Goal: Find specific fact: Locate a discrete piece of known information

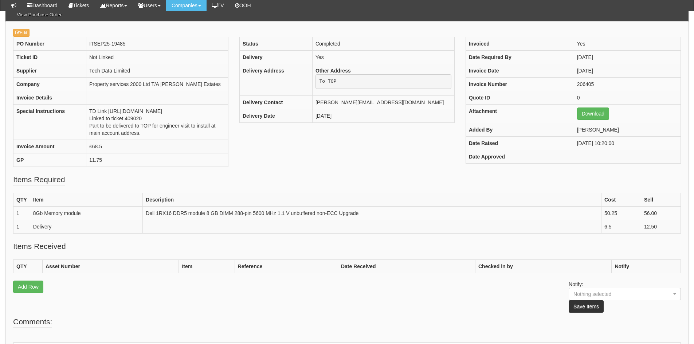
scroll to position [73, 0]
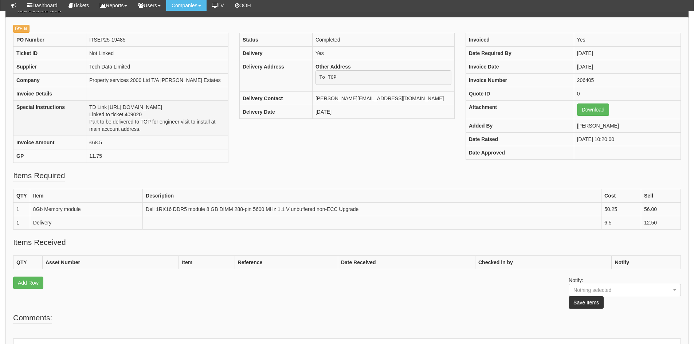
click at [116, 129] on td "TD Link https://intouch.tdsynnex.com/InTouch/MVC/Product/ProductDetails?product…" at bounding box center [157, 118] width 142 height 35
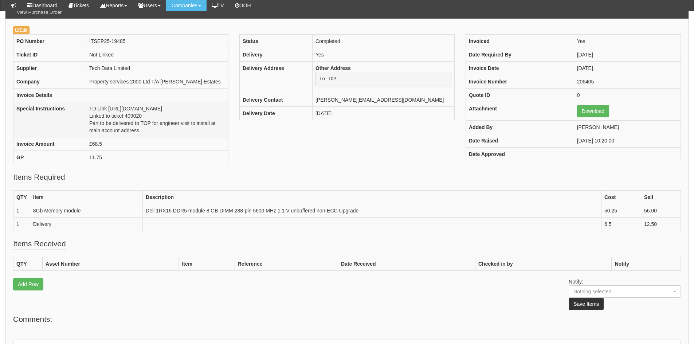
copy td "409020"
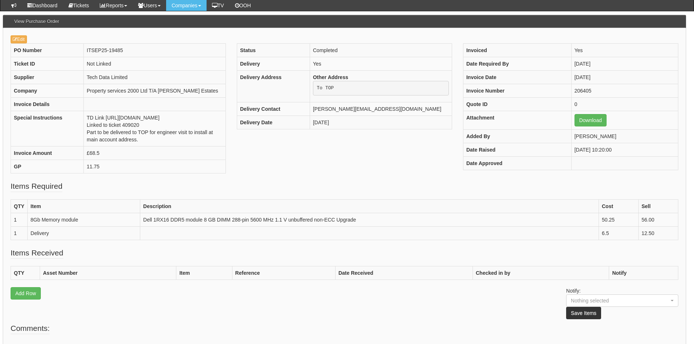
scroll to position [62, 0]
